Goal: Transaction & Acquisition: Purchase product/service

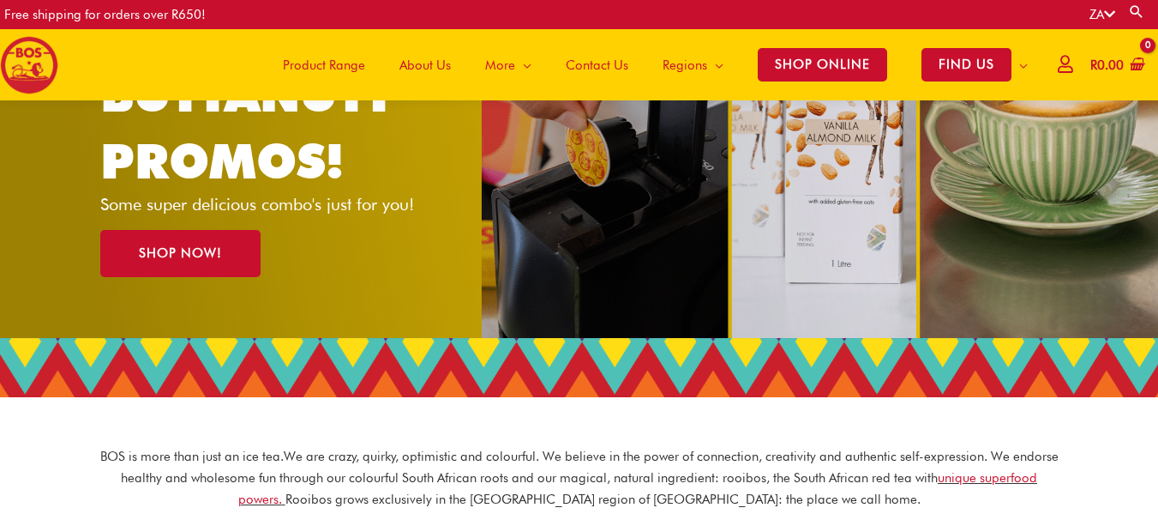
scroll to position [196, 0]
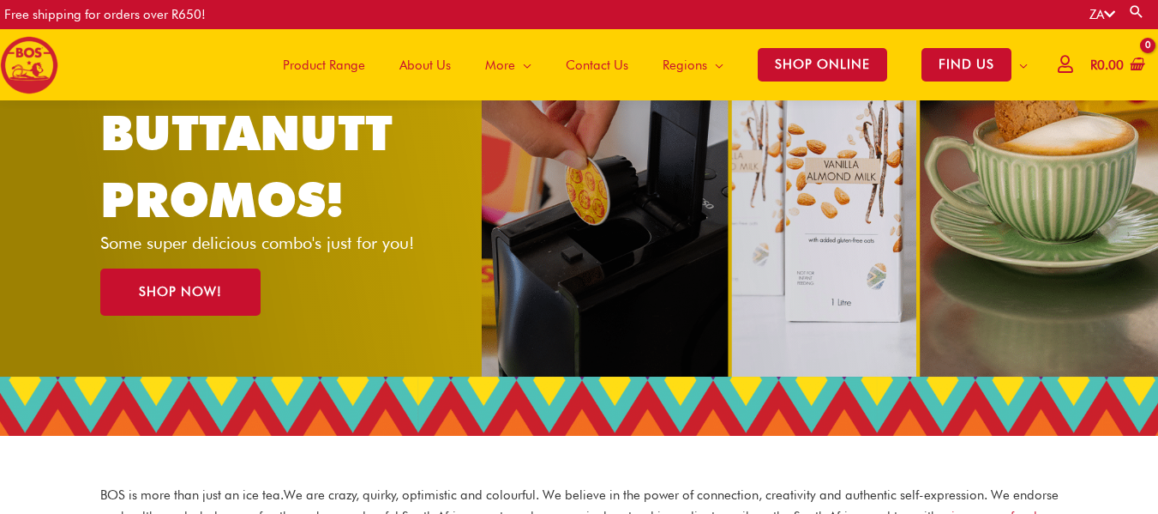
click at [334, 66] on span "Product Range" at bounding box center [324, 64] width 82 height 51
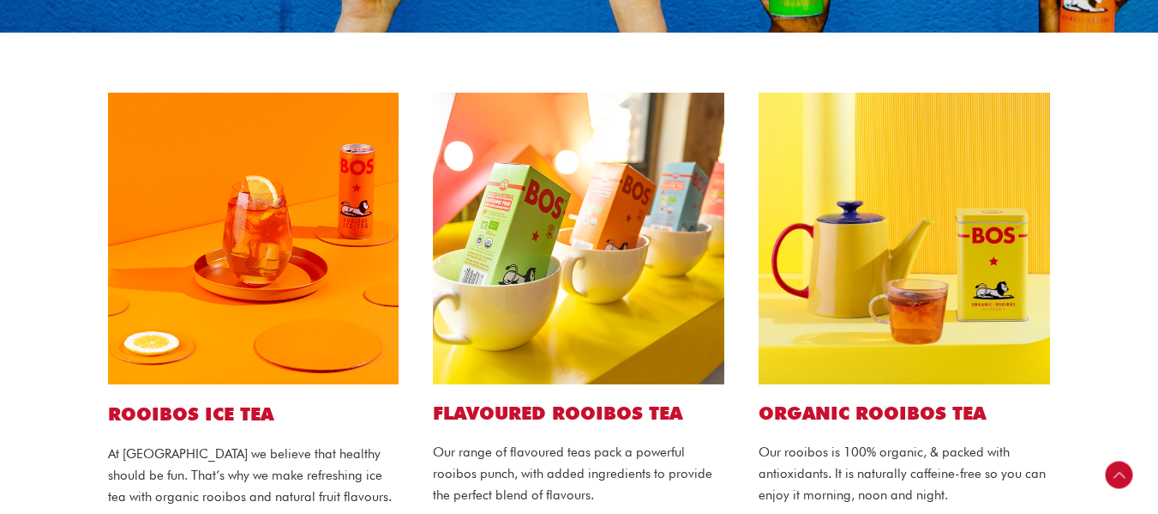
scroll to position [325, 0]
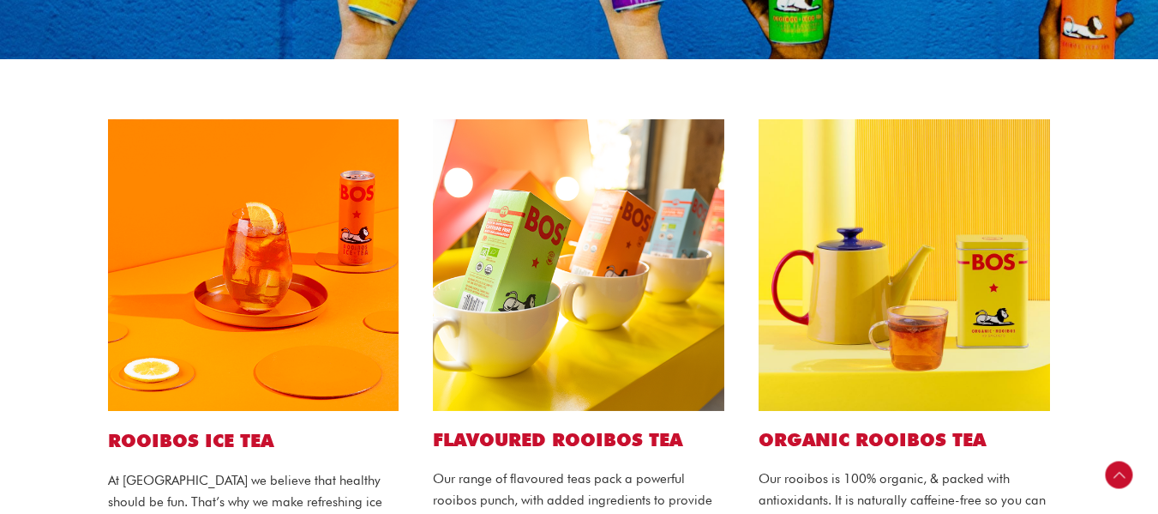
click at [352, 207] on img at bounding box center [253, 264] width 291 height 291
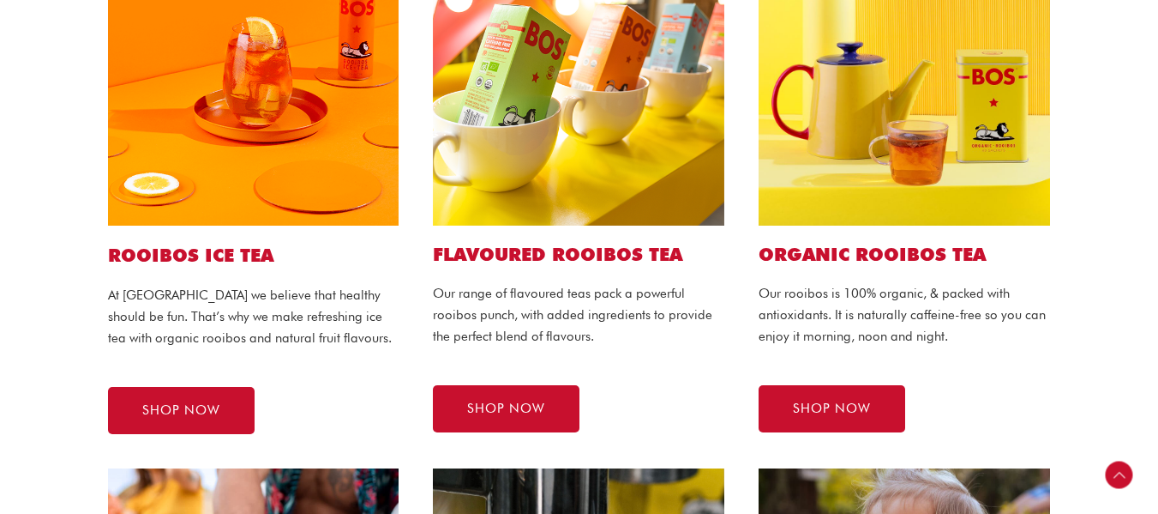
scroll to position [521, 0]
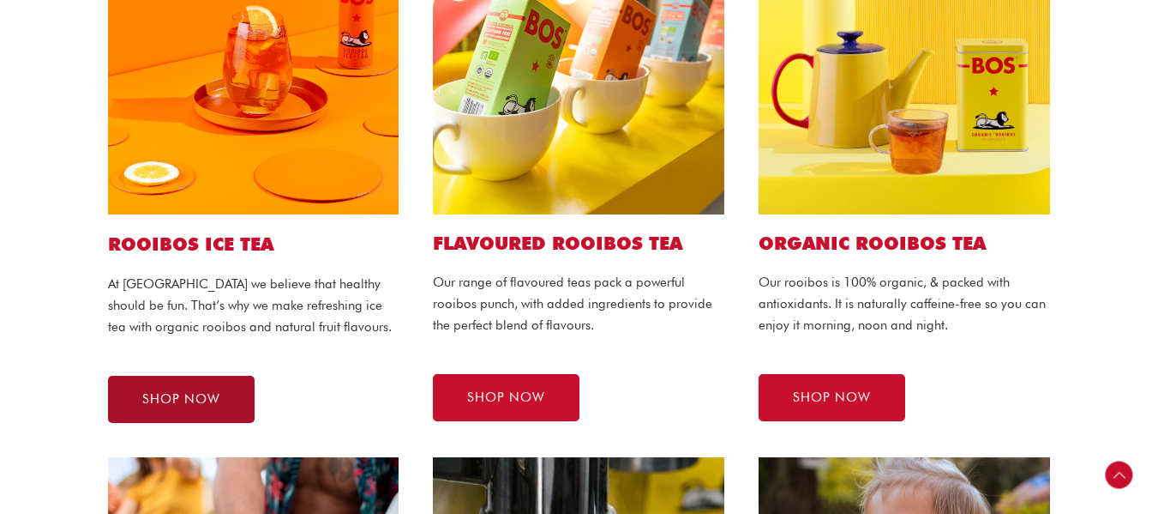
click at [197, 387] on link "SHOP NOW" at bounding box center [181, 399] width 147 height 47
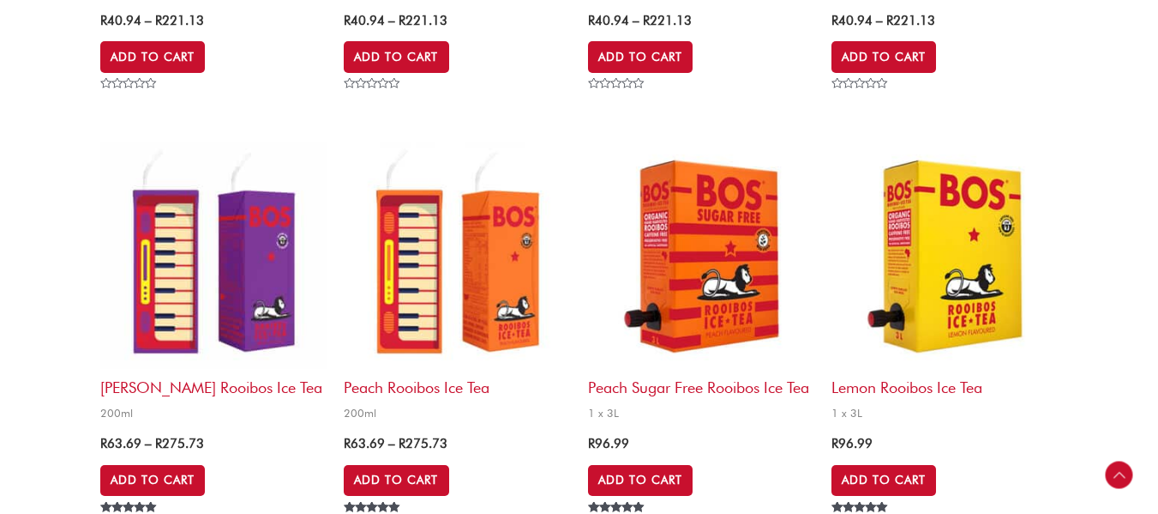
scroll to position [913, 0]
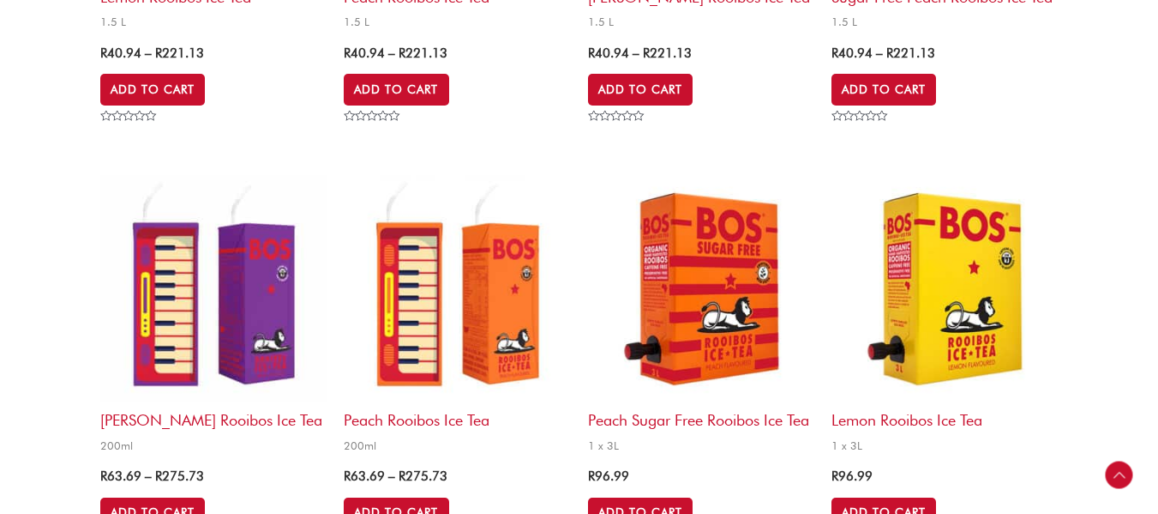
click at [429, 298] on img at bounding box center [457, 288] width 226 height 226
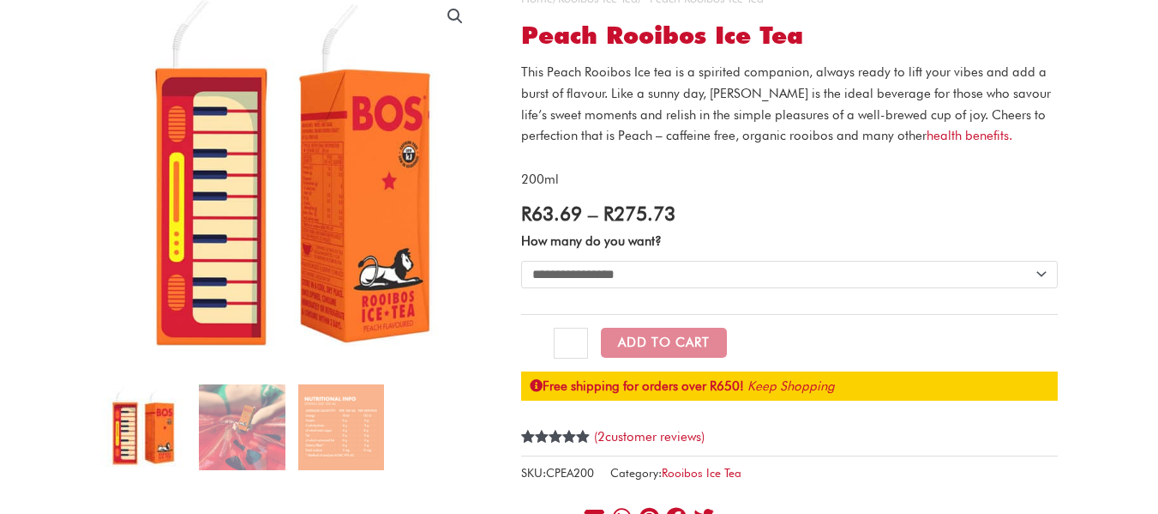
scroll to position [94, 0]
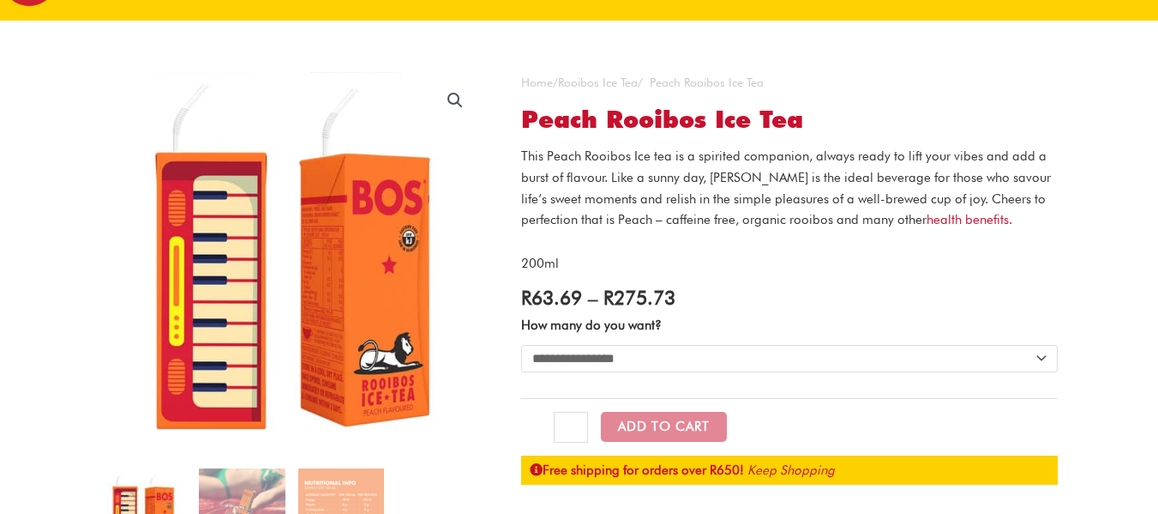
click at [858, 365] on select "**********" at bounding box center [789, 358] width 537 height 27
click at [521, 345] on select "**********" at bounding box center [789, 358] width 537 height 27
select select "******"
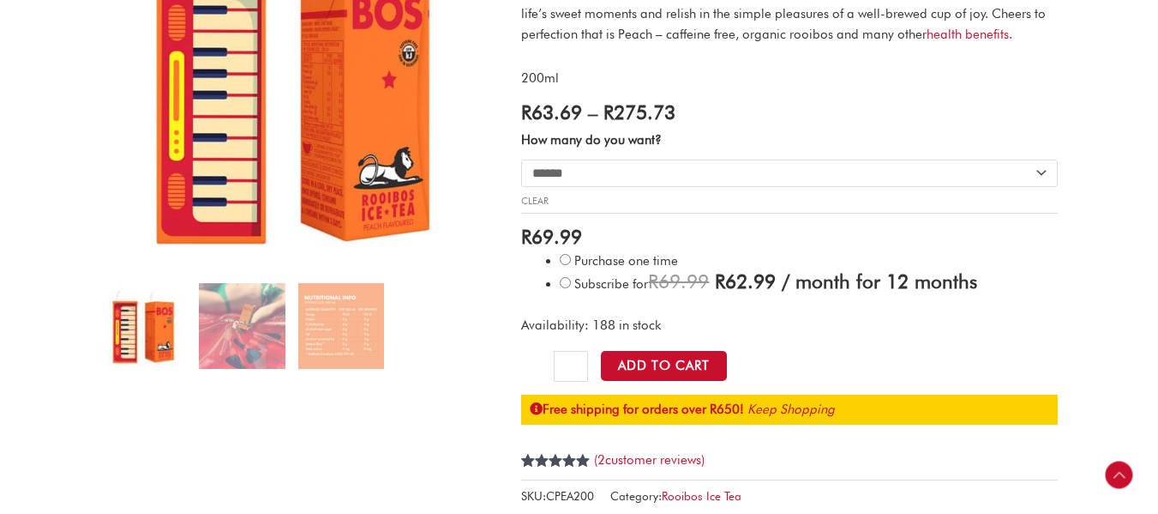
scroll to position [310, 0]
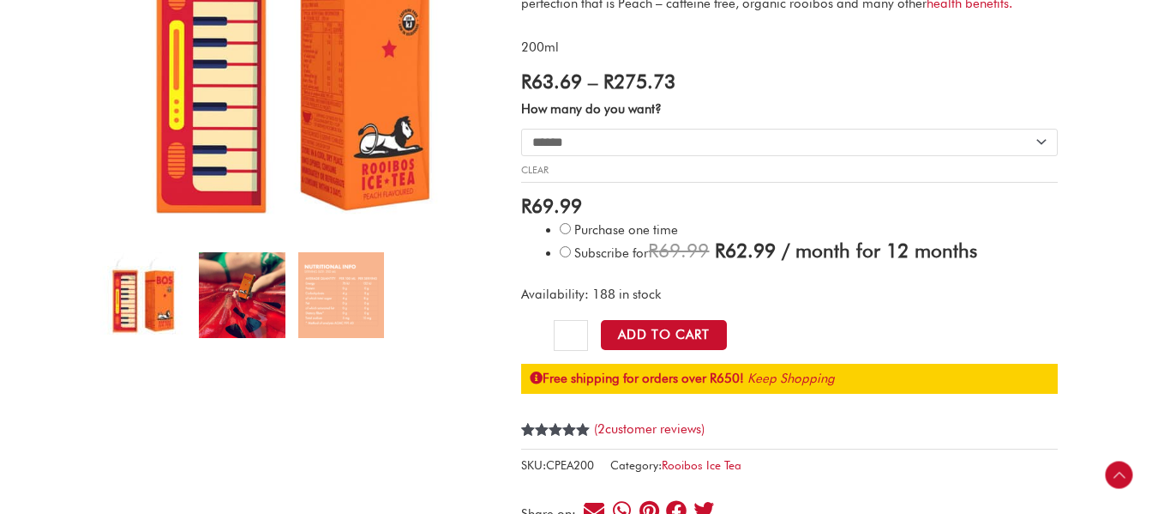
click at [250, 307] on img at bounding box center [242, 295] width 86 height 86
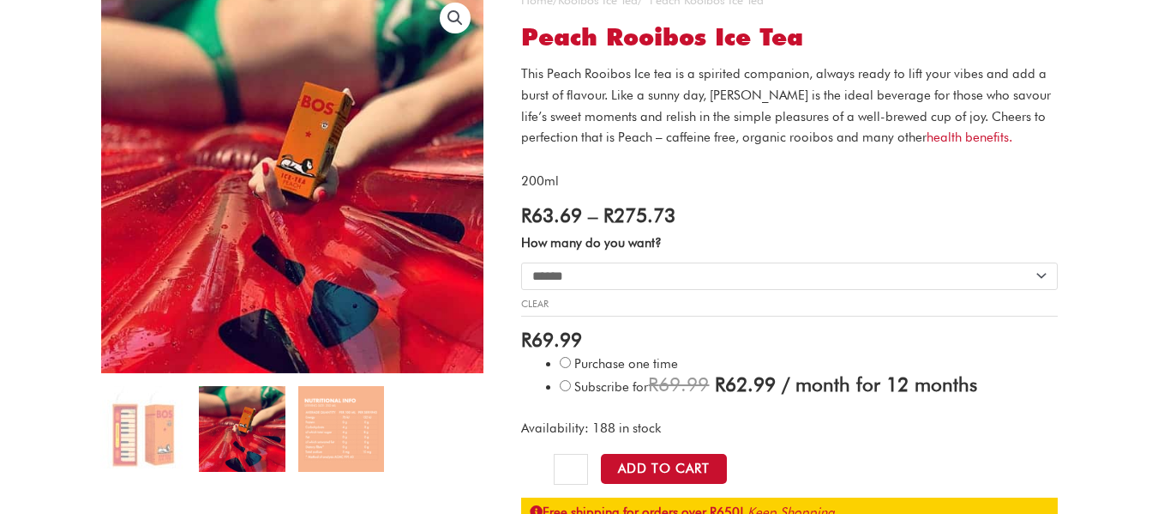
scroll to position [192, 0]
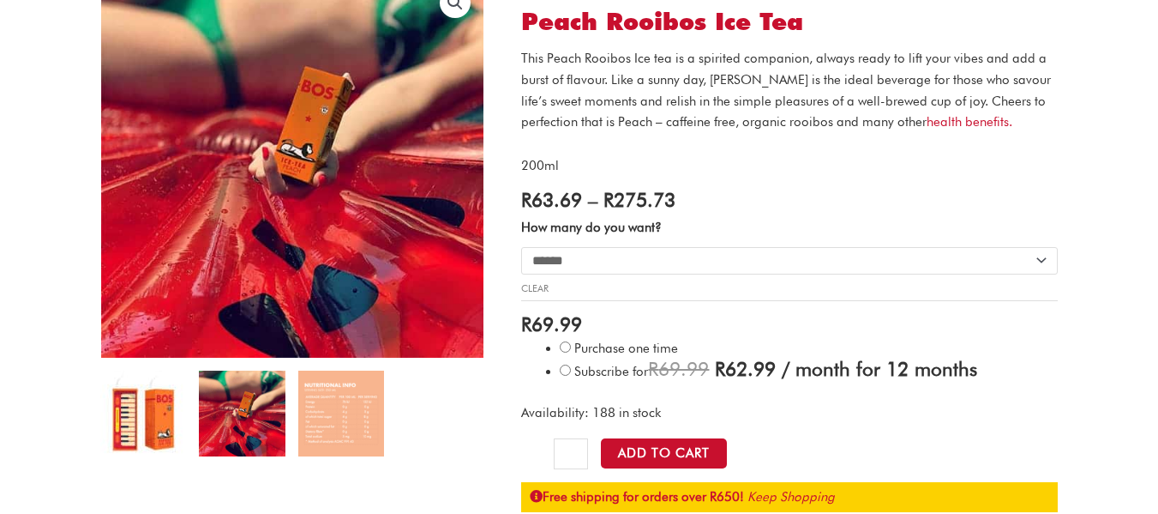
click at [131, 408] on img at bounding box center [143, 413] width 86 height 86
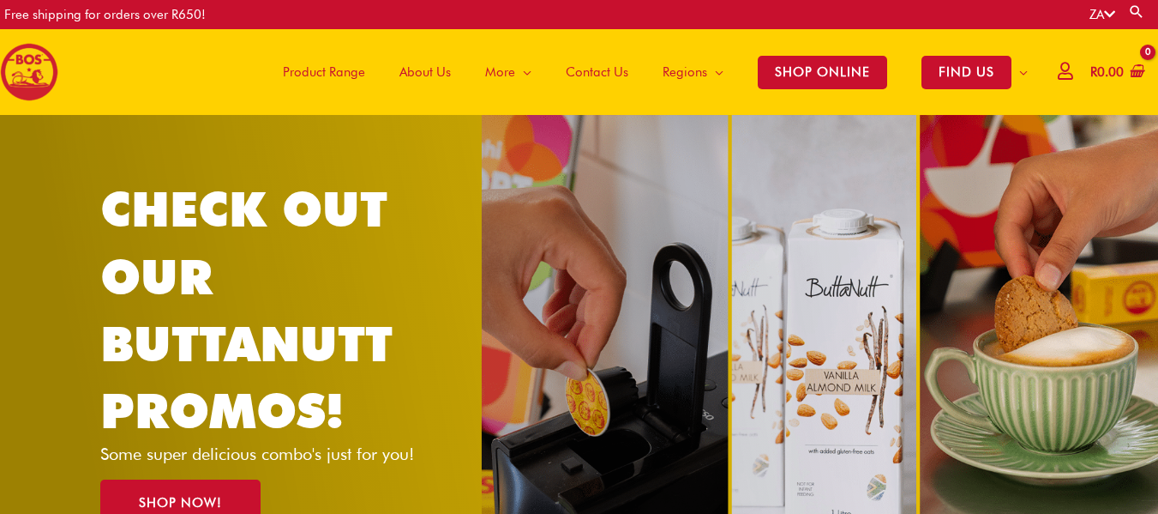
click at [338, 70] on span "Product Range" at bounding box center [324, 71] width 82 height 51
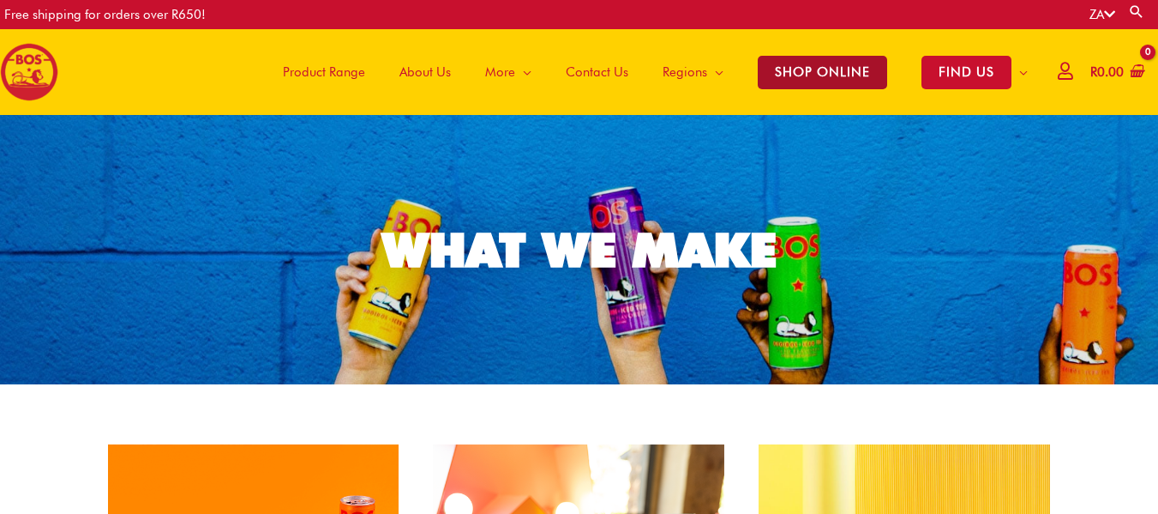
click at [822, 69] on span "SHOP ONLINE" at bounding box center [822, 72] width 129 height 33
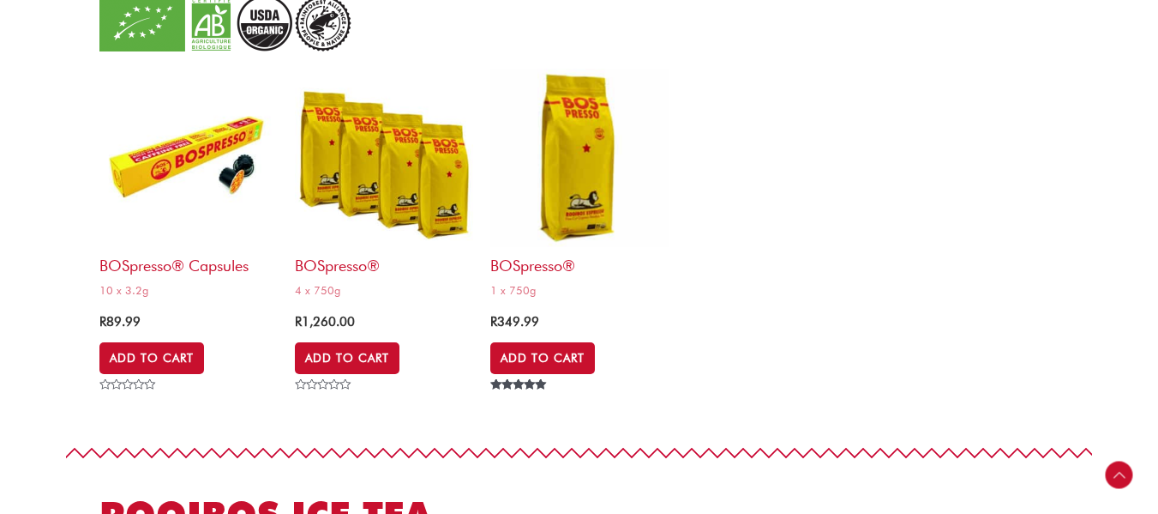
scroll to position [2694, 0]
